Goal: Transaction & Acquisition: Obtain resource

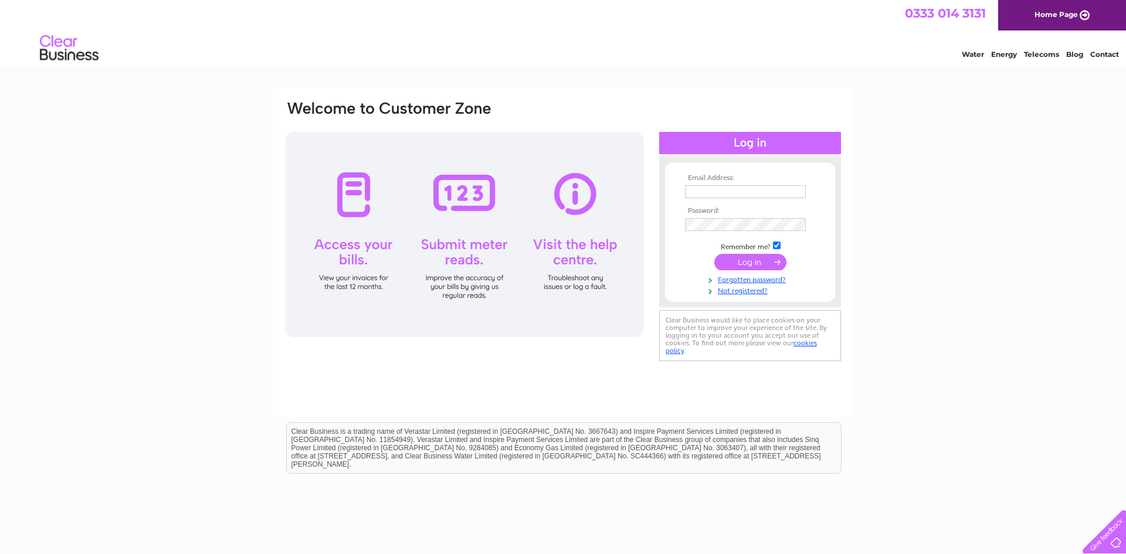
click at [727, 188] on input "text" at bounding box center [745, 191] width 121 height 13
type input "juliemitchell@mi-cnx.com"
click at [745, 263] on input "submit" at bounding box center [751, 262] width 72 height 16
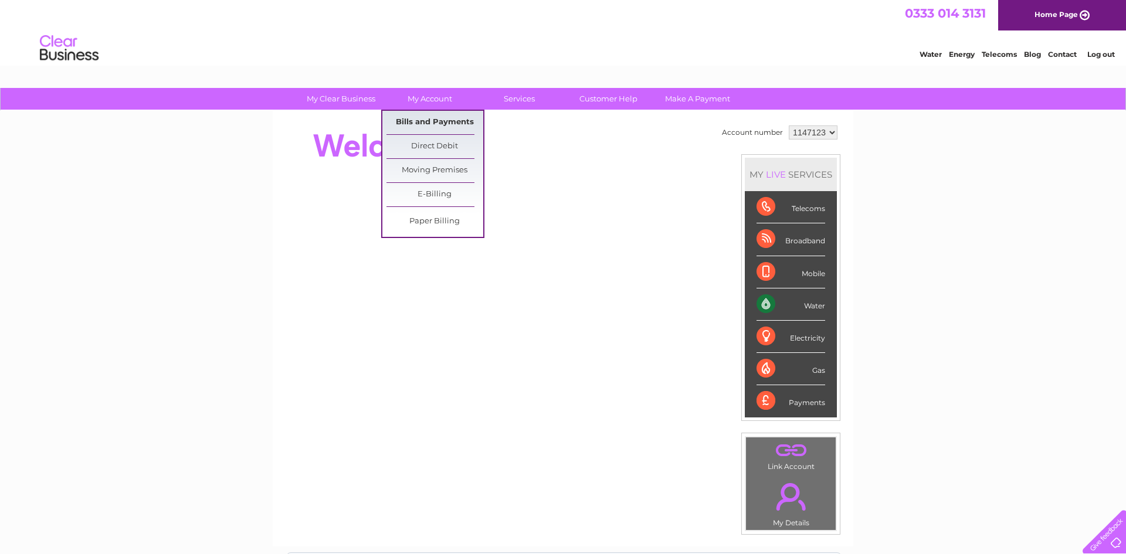
click at [435, 123] on link "Bills and Payments" at bounding box center [435, 122] width 97 height 23
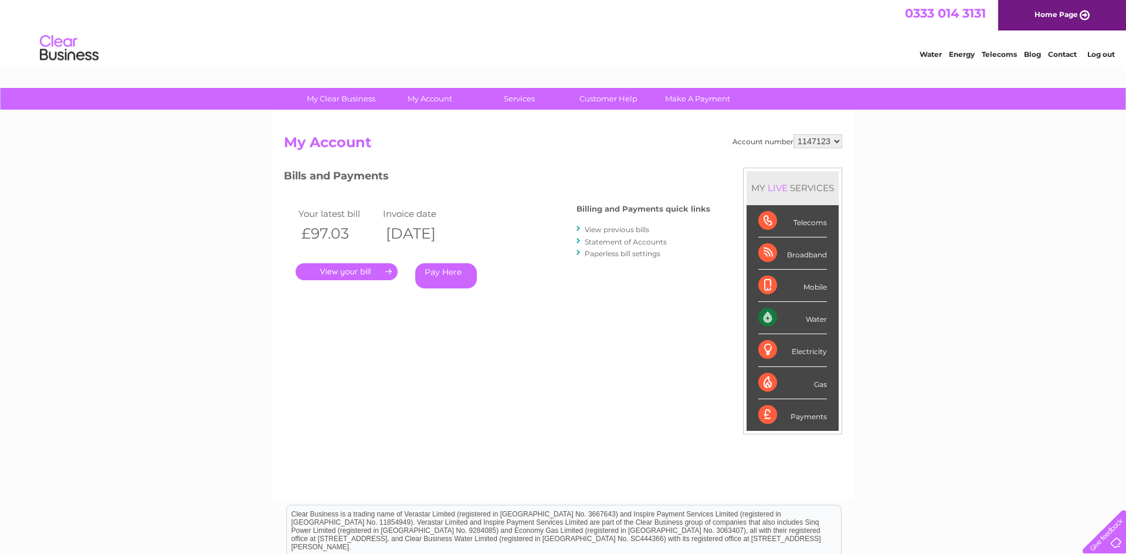
click at [623, 229] on link "View previous bills" at bounding box center [617, 229] width 65 height 9
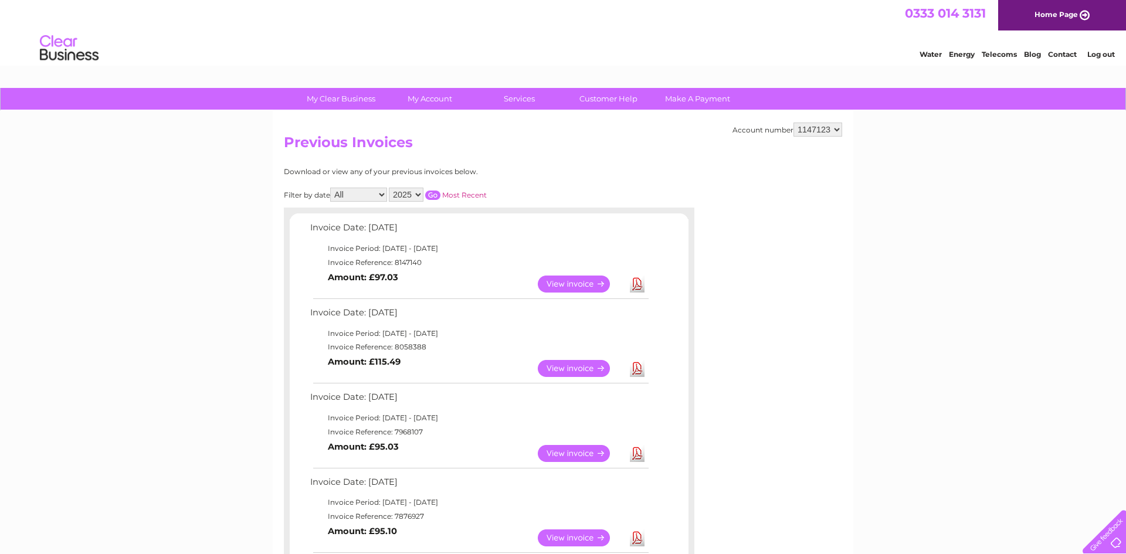
click at [588, 367] on link "View" at bounding box center [581, 368] width 86 height 17
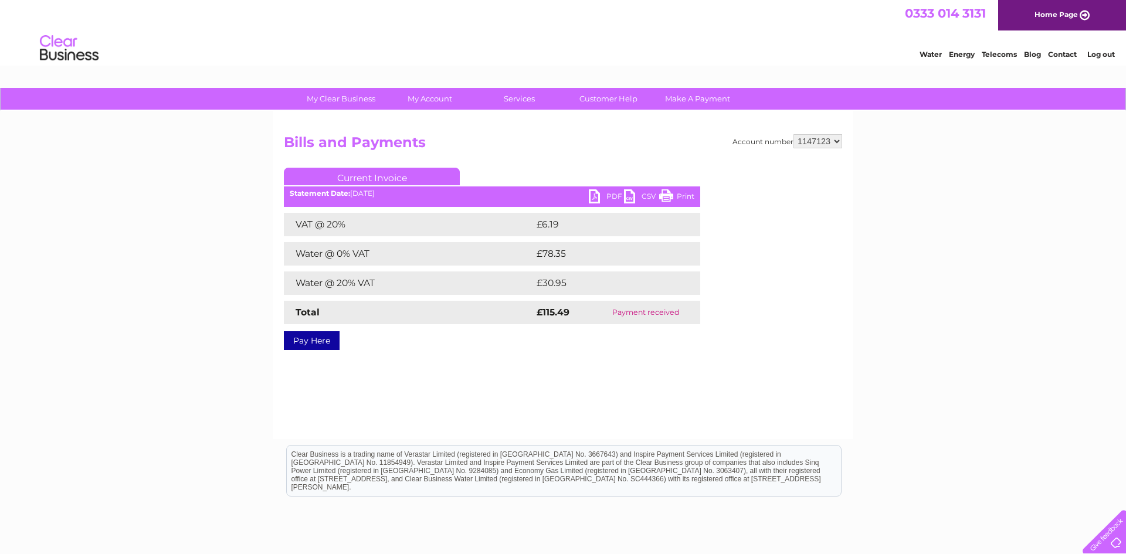
click at [613, 194] on link "PDF" at bounding box center [606, 197] width 35 height 17
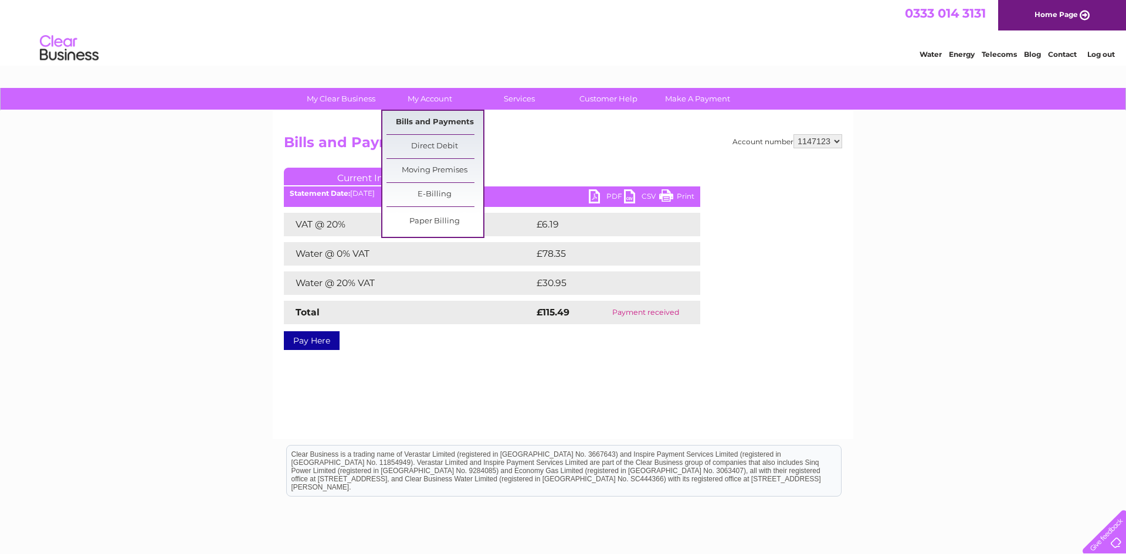
click at [431, 123] on link "Bills and Payments" at bounding box center [435, 122] width 97 height 23
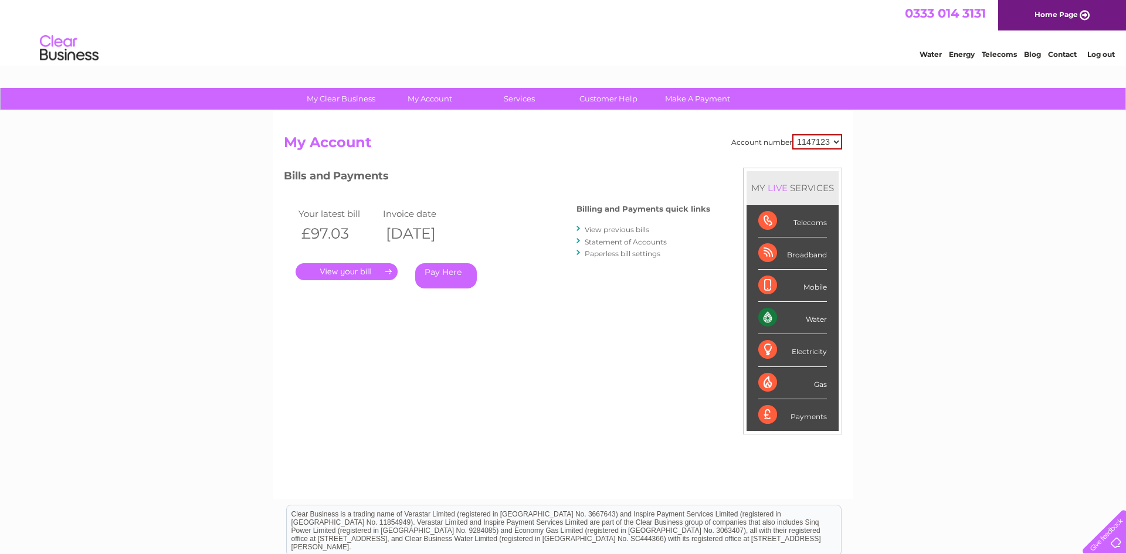
click at [346, 276] on link "." at bounding box center [347, 271] width 102 height 17
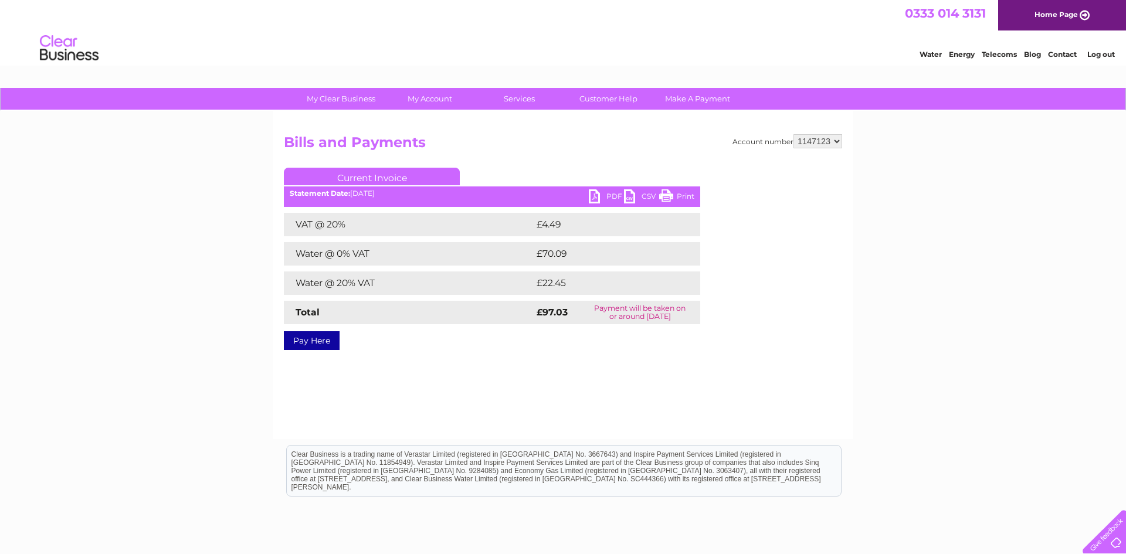
click at [601, 194] on link "PDF" at bounding box center [606, 197] width 35 height 17
